Goal: Transaction & Acquisition: Purchase product/service

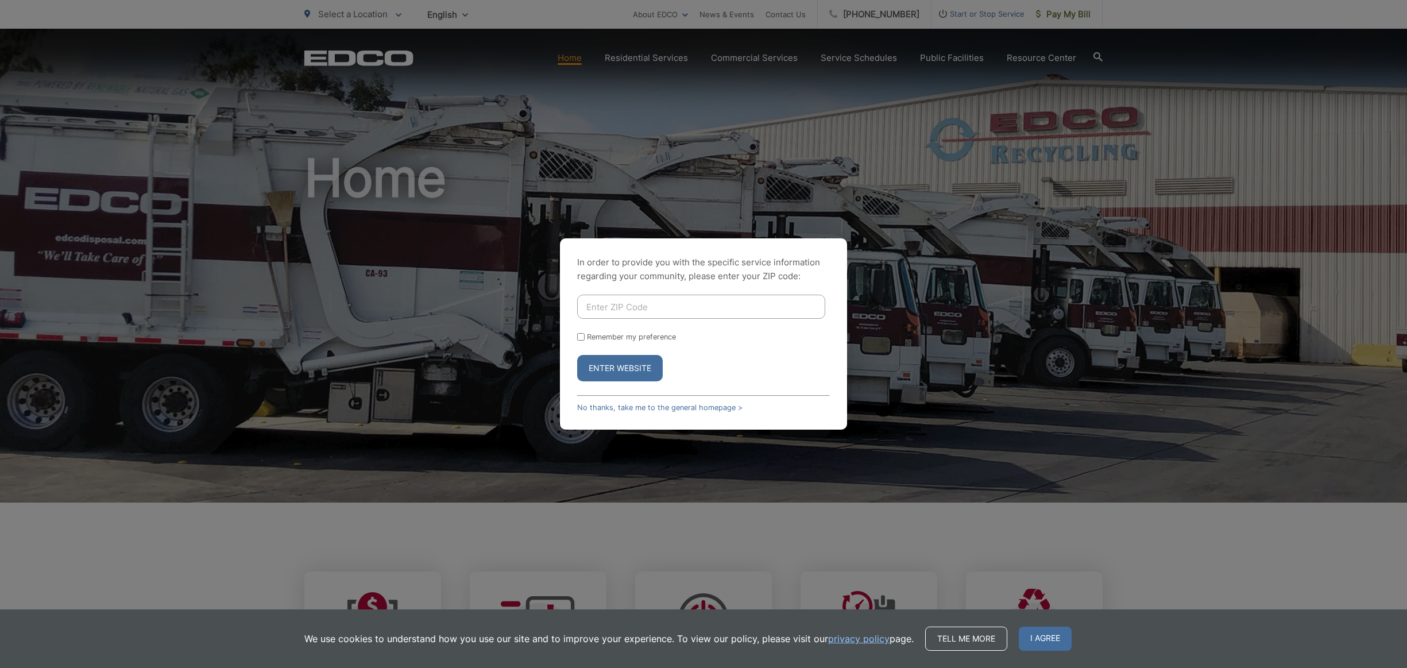
click at [647, 304] on input "Enter ZIP Code" at bounding box center [701, 307] width 248 height 24
type input "92084"
click at [620, 368] on button "Enter Website" at bounding box center [620, 368] width 86 height 26
click at [582, 342] on input "Remember my preference" at bounding box center [580, 342] width 7 height 7
checkbox input "true"
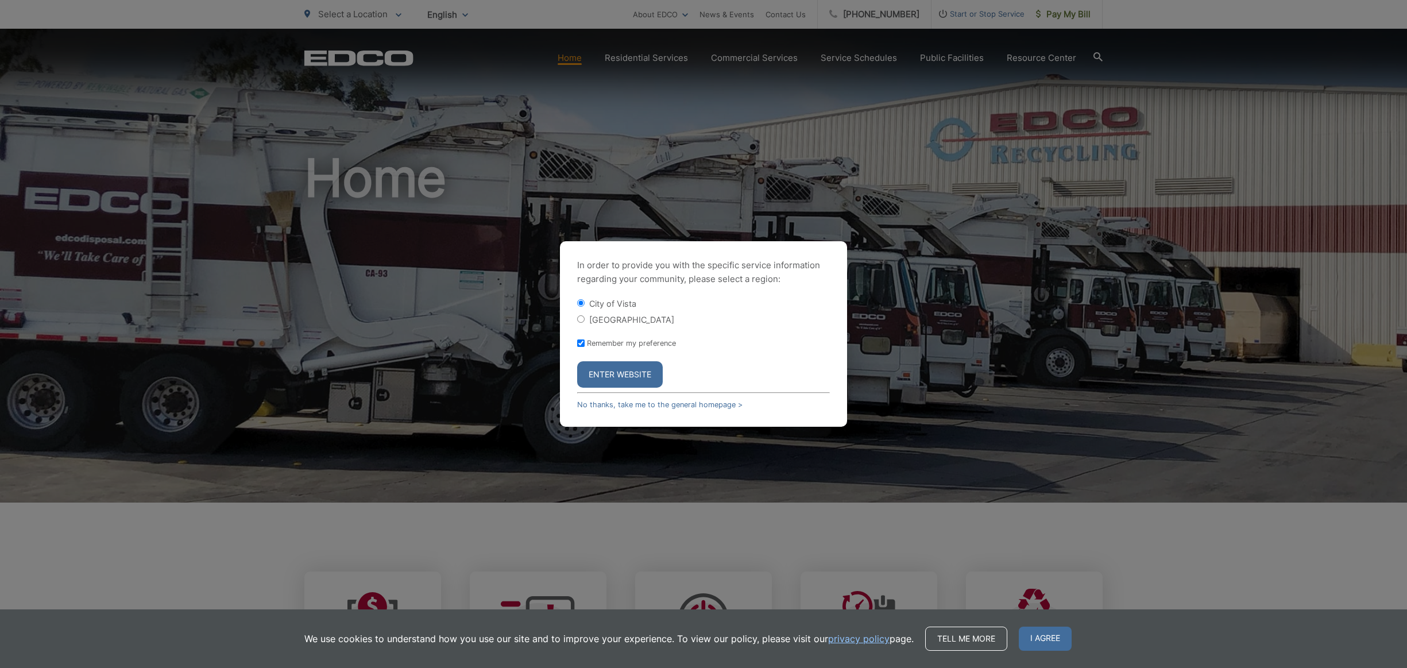
click at [611, 376] on button "Enter Website" at bounding box center [620, 374] width 86 height 26
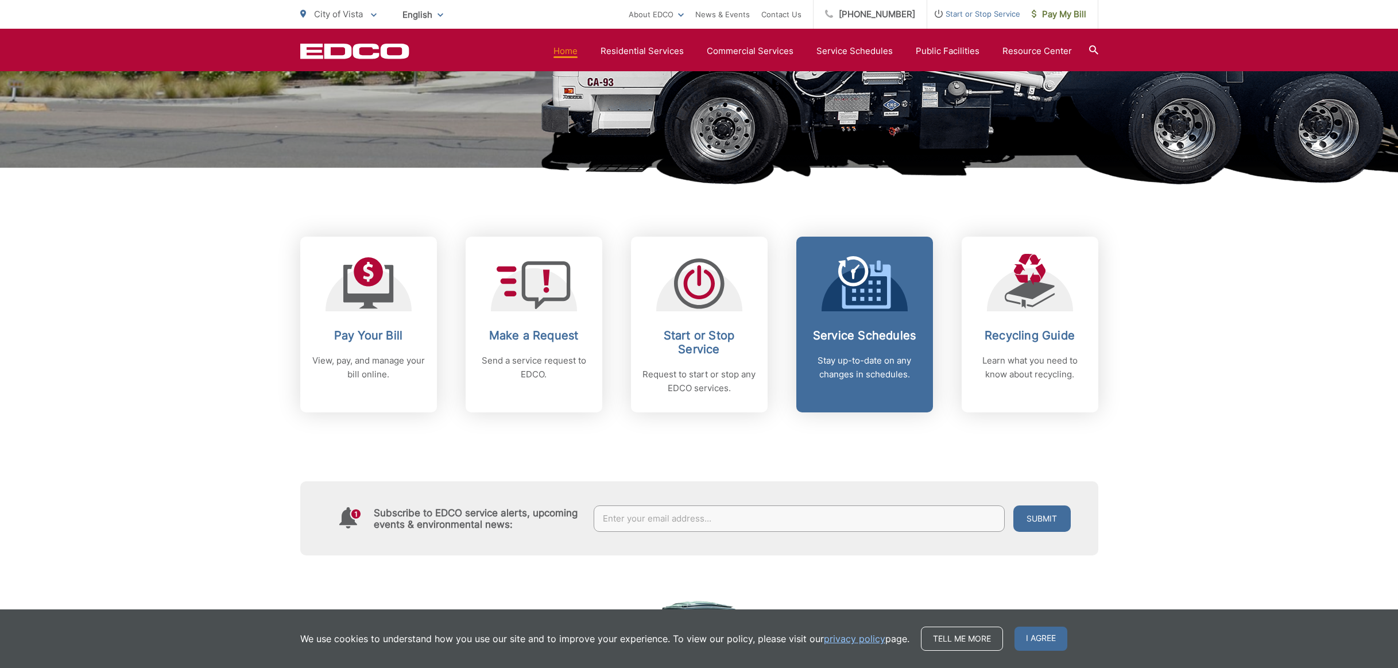
scroll to position [302, 0]
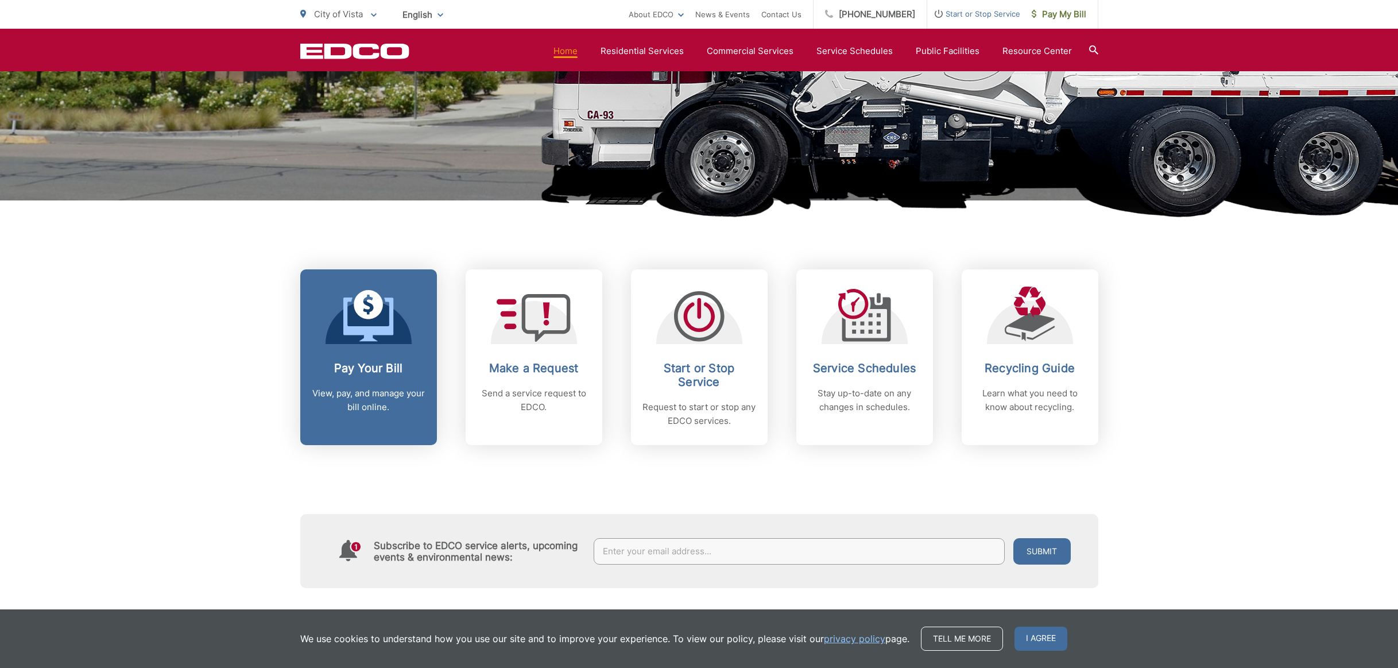
click at [373, 350] on link "Pay Your Bill View, pay, and manage your bill online." at bounding box center [368, 357] width 137 height 176
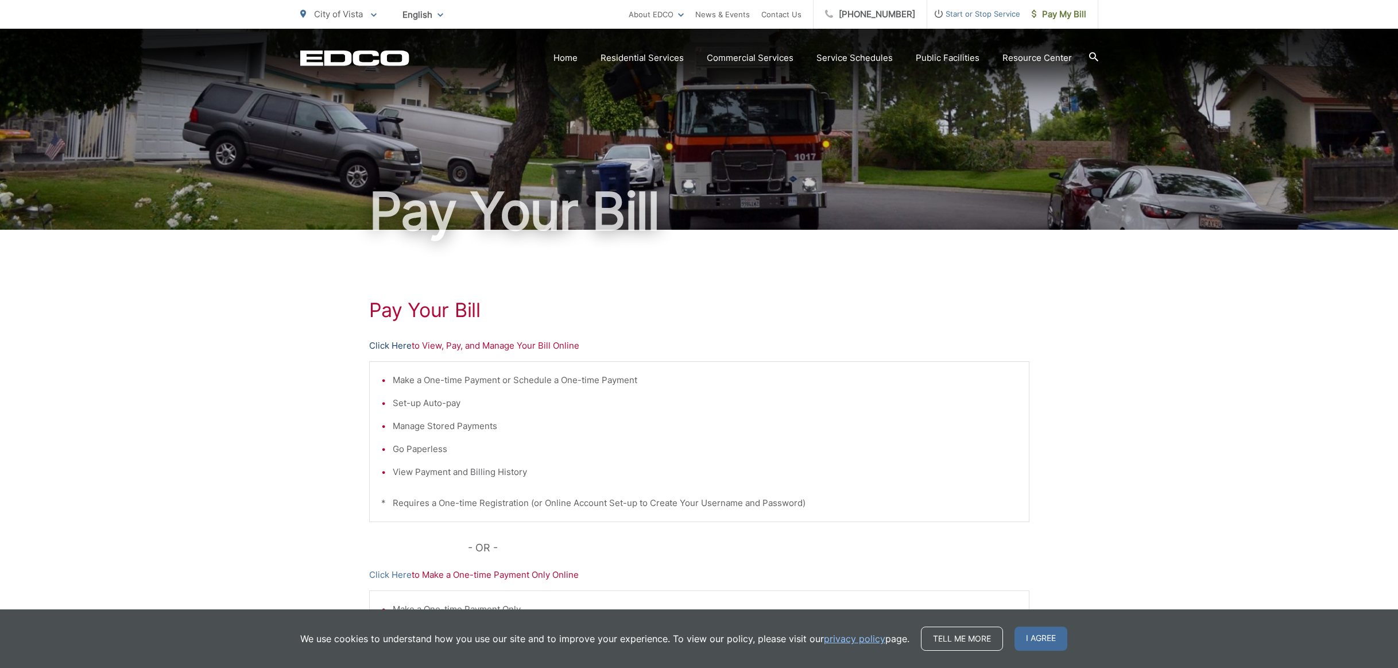
click at [383, 345] on link "Click Here" at bounding box center [390, 346] width 42 height 14
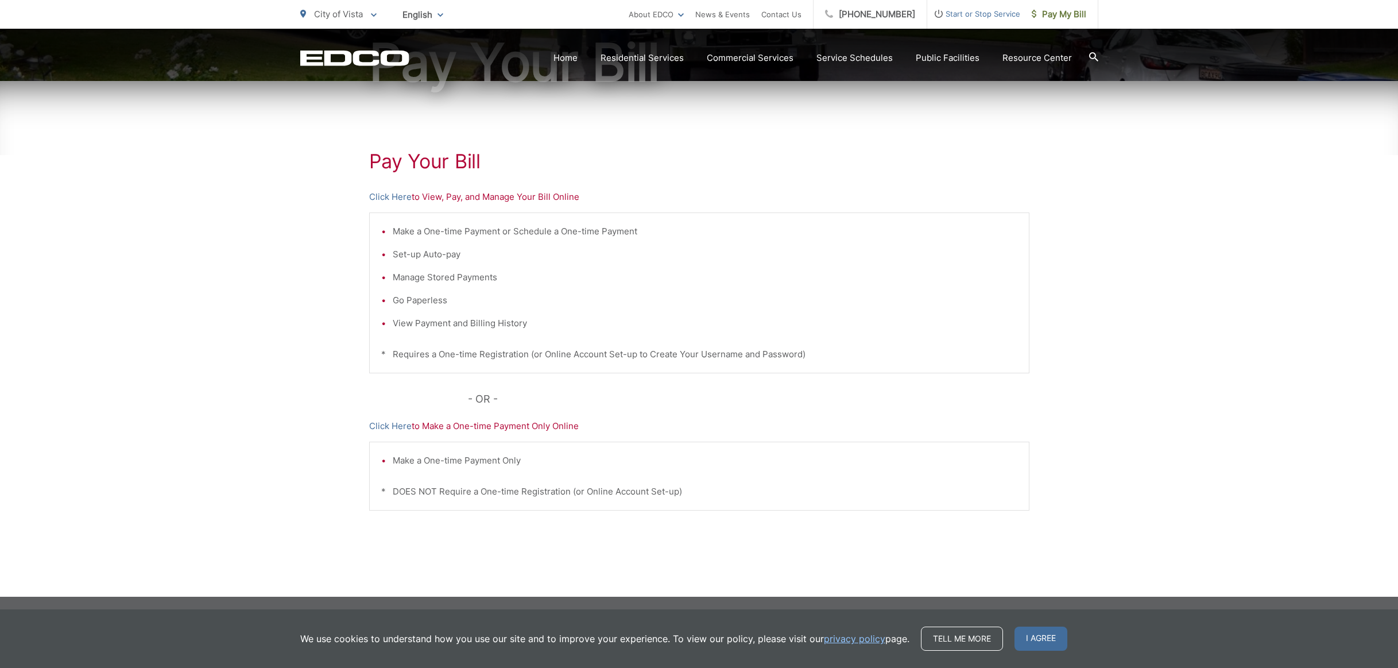
scroll to position [149, 0]
